Goal: Find specific page/section: Find specific page/section

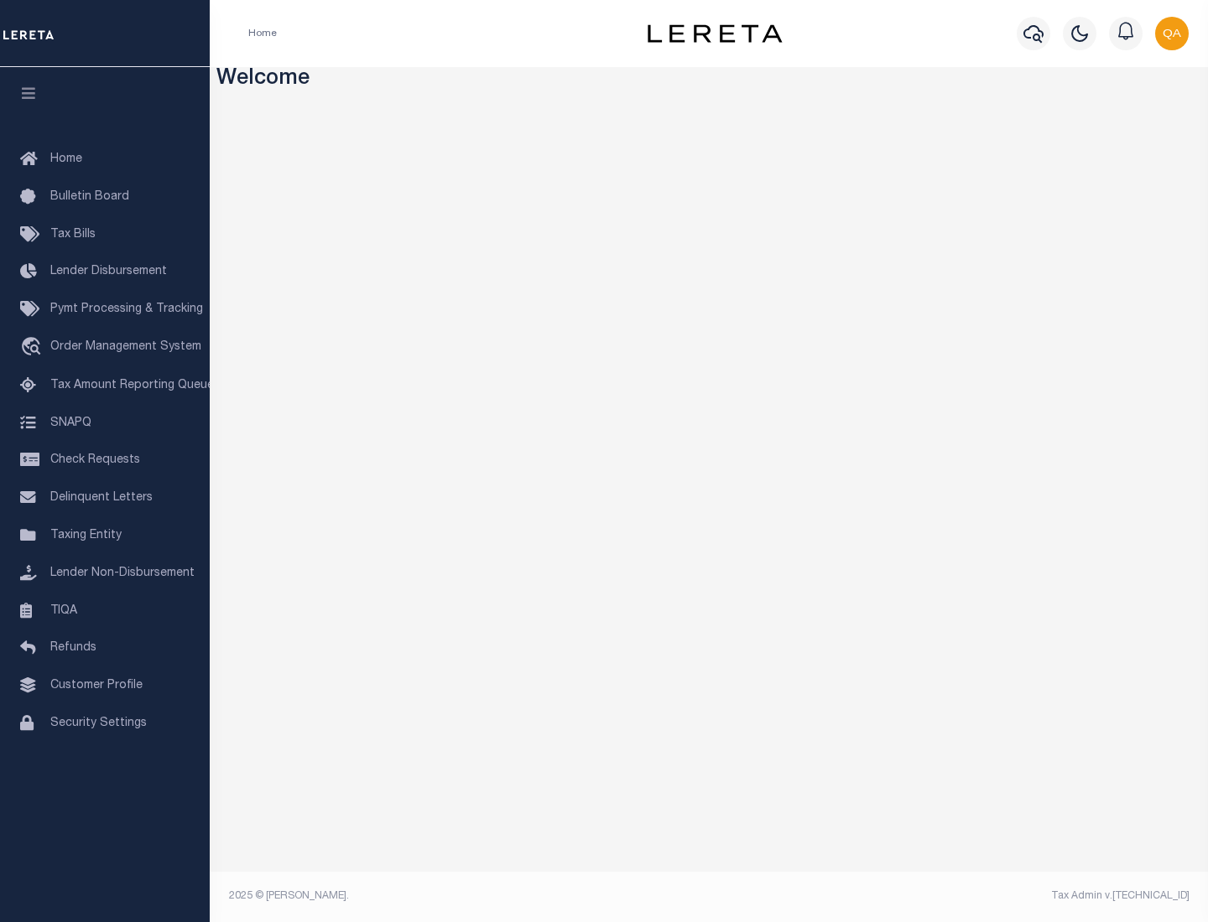
click at [105, 610] on link "TIQA" at bounding box center [105, 612] width 210 height 38
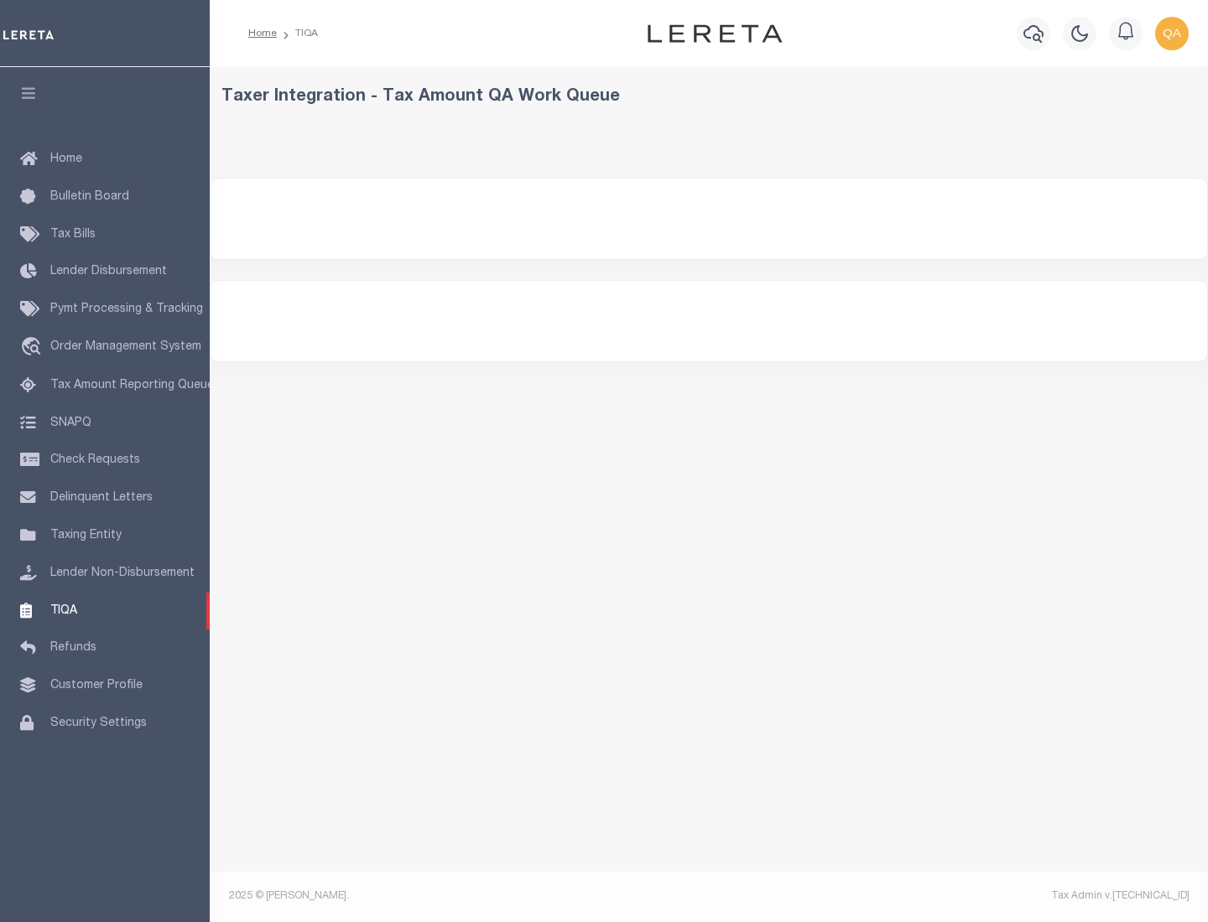
select select "200"
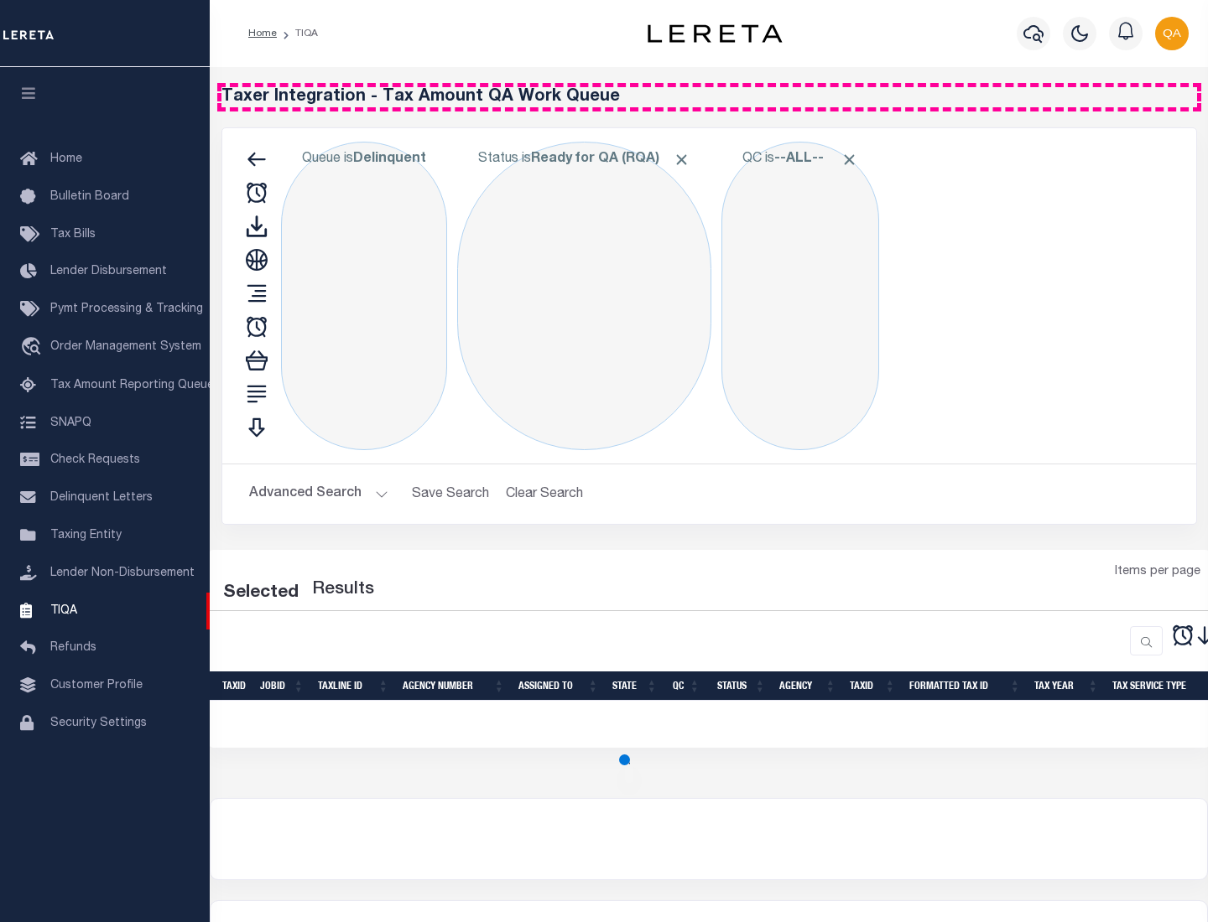
select select "200"
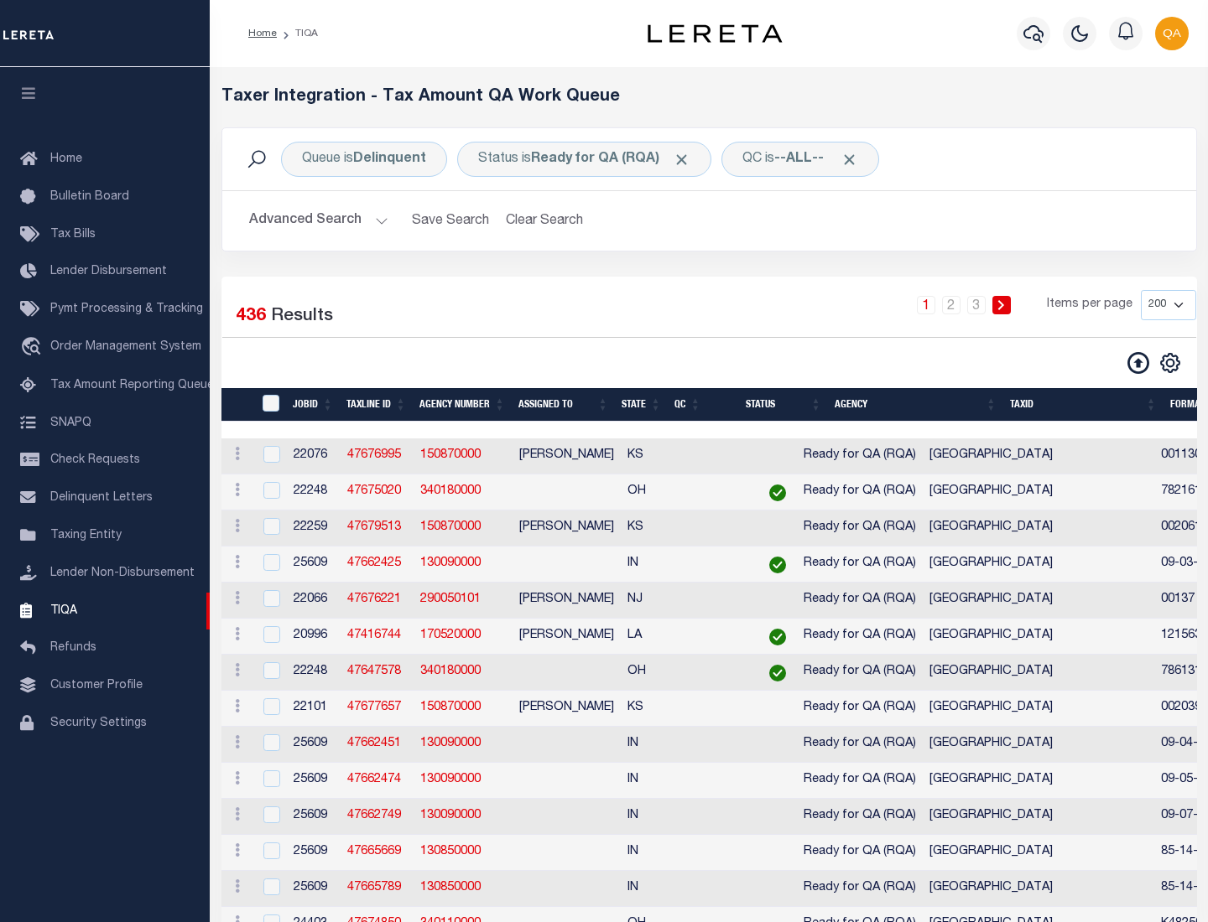
click at [687, 159] on span "Click to Remove" at bounding box center [682, 160] width 18 height 18
